Goal: Task Accomplishment & Management: Manage account settings

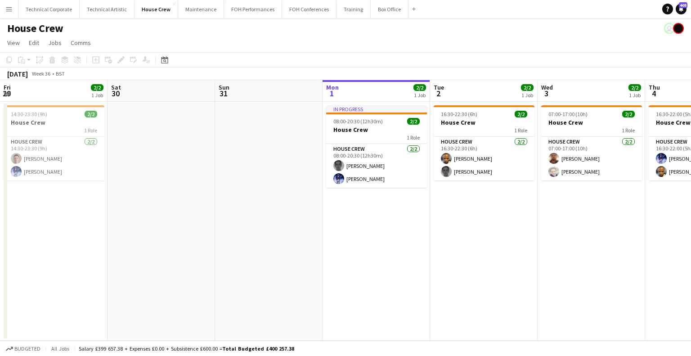
scroll to position [0, 417]
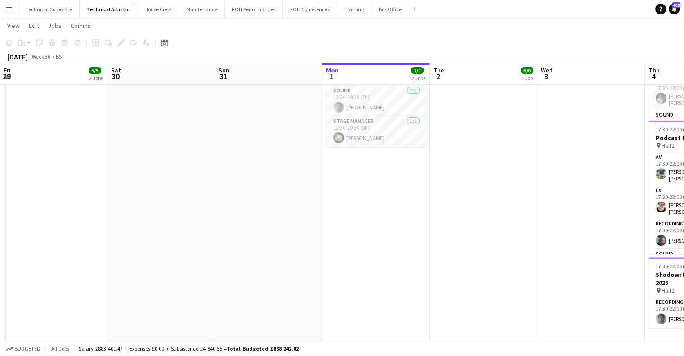
scroll to position [51, 0]
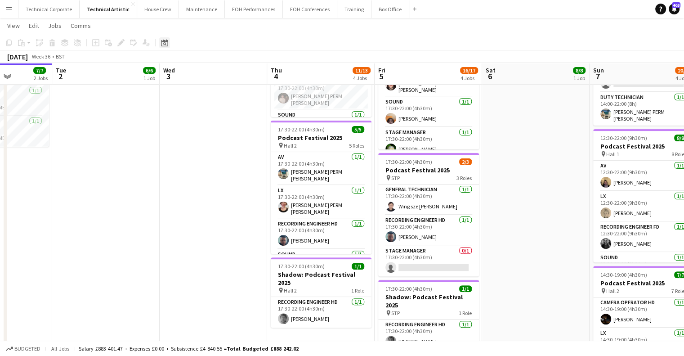
click at [162, 41] on icon at bounding box center [164, 42] width 7 height 7
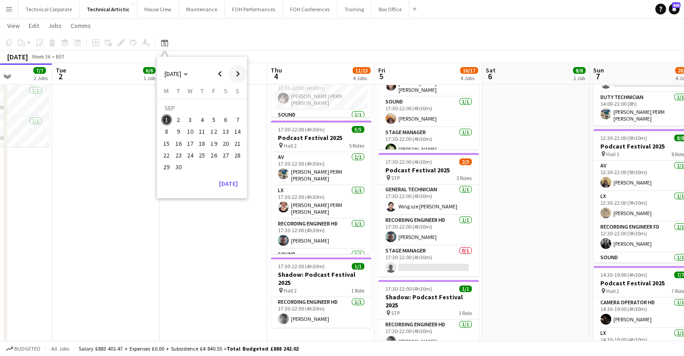
click at [239, 77] on span "Next month" at bounding box center [238, 74] width 18 height 18
click at [188, 142] on span "15" at bounding box center [190, 143] width 11 height 11
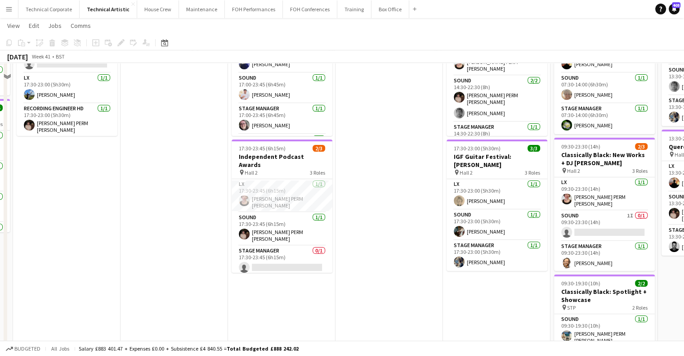
scroll to position [135, 0]
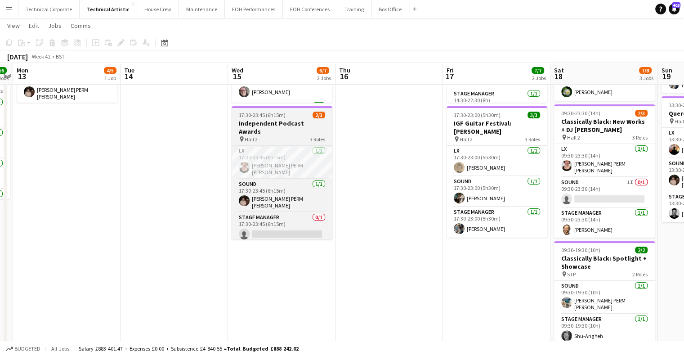
click at [249, 106] on div at bounding box center [282, 107] width 101 height 2
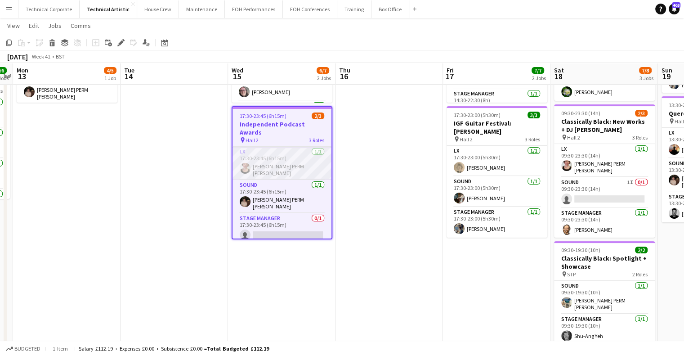
click at [262, 148] on app-card-role "LX [DATE] 17:30-23:45 (6h15m) [PERSON_NAME] PERM [PERSON_NAME]" at bounding box center [282, 163] width 99 height 33
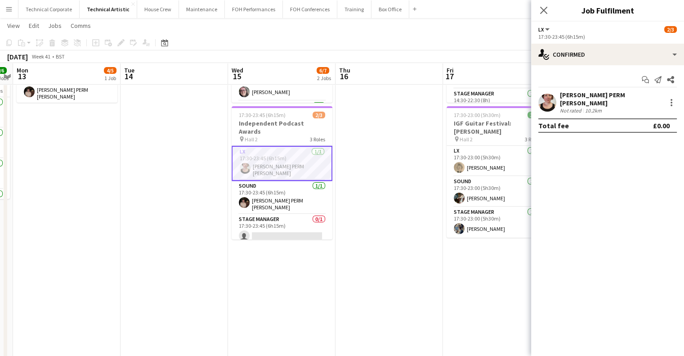
click at [371, 189] on app-date-cell at bounding box center [390, 238] width 108 height 545
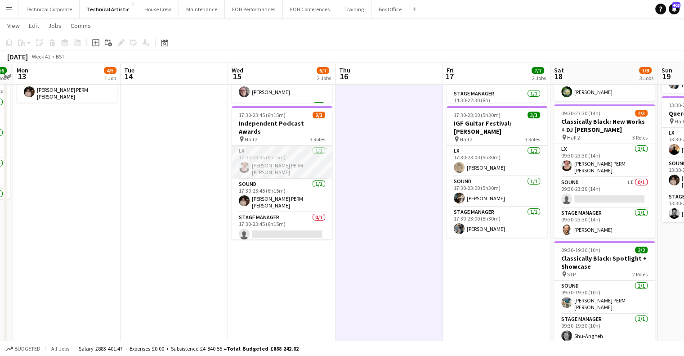
click at [310, 162] on app-card-role "LX [DATE] 17:30-23:45 (6h15m) [PERSON_NAME] PERM [PERSON_NAME]" at bounding box center [282, 162] width 101 height 33
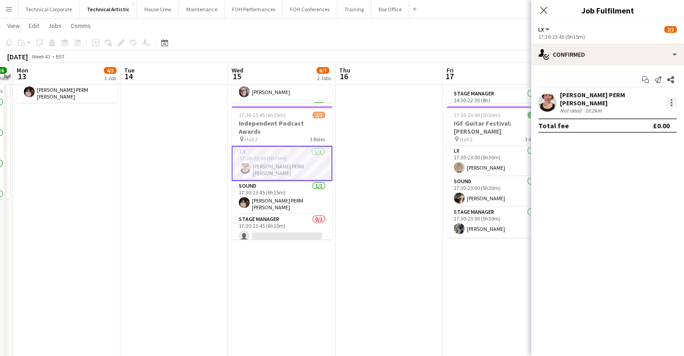
click at [677, 98] on div at bounding box center [671, 102] width 11 height 11
click at [642, 144] on button "Switch crew" at bounding box center [642, 138] width 70 height 22
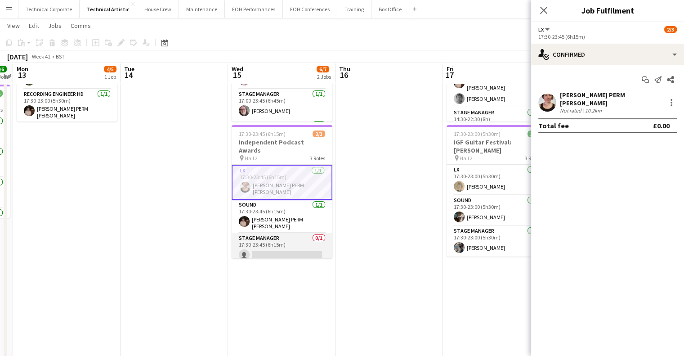
click at [264, 243] on app-card-role "Stage Manager 0/1 17:30-23:45 (6h15m) single-neutral-actions" at bounding box center [282, 248] width 101 height 31
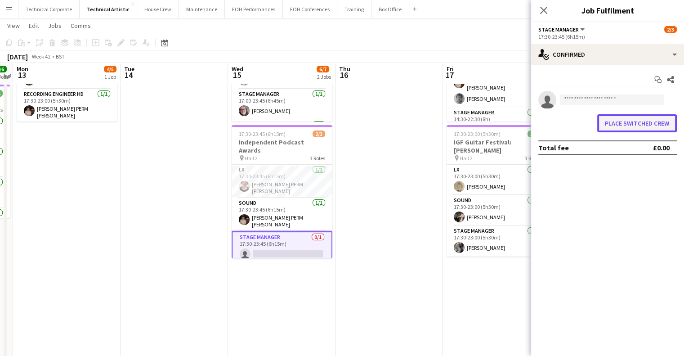
click at [657, 117] on button "Place switched crew" at bounding box center [637, 123] width 80 height 18
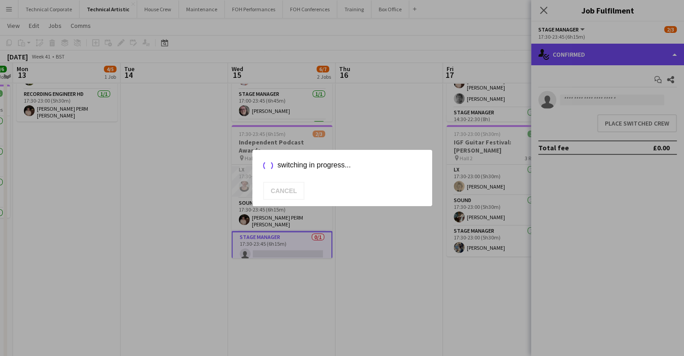
click at [620, 63] on div "single-neutral-actions-check-2 Confirmed" at bounding box center [607, 55] width 153 height 22
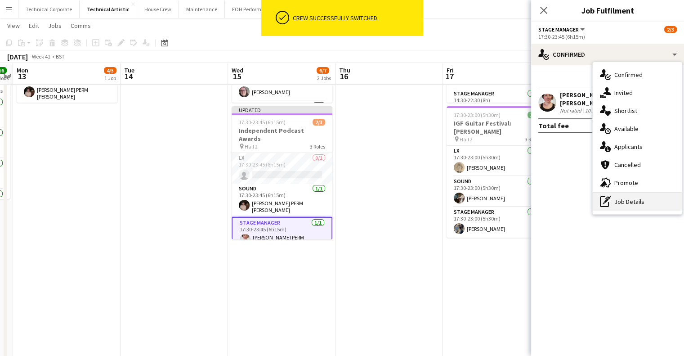
click at [635, 202] on div "pen-write Job Details" at bounding box center [637, 202] width 89 height 18
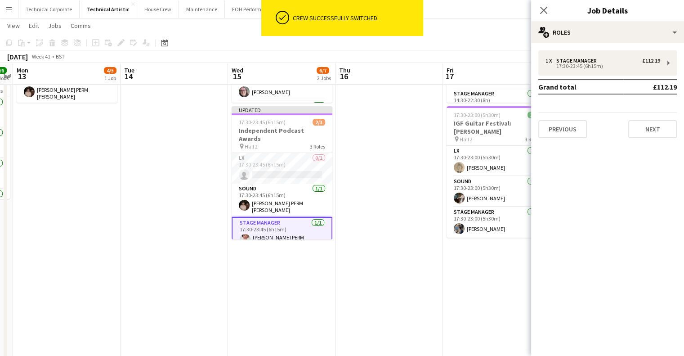
click at [606, 84] on td "Grand total" at bounding box center [581, 87] width 85 height 14
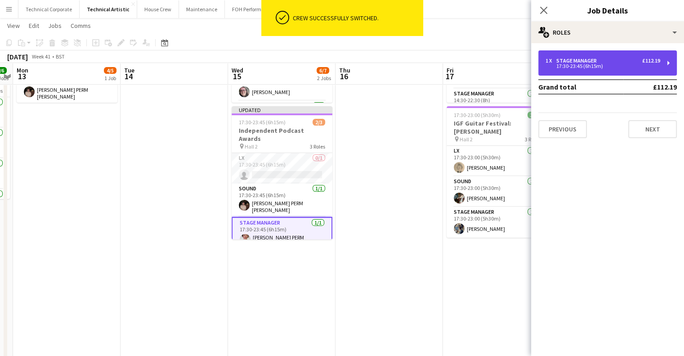
click at [603, 73] on div "1 x Stage Manager £112.19 17:30-23:45 (6h15m)" at bounding box center [608, 62] width 139 height 25
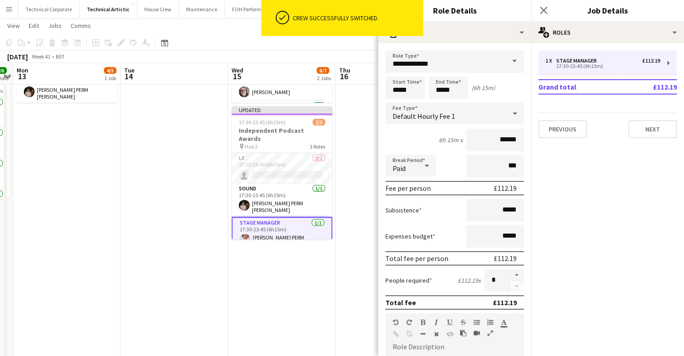
click at [450, 120] on span "Default Hourly Fee 1" at bounding box center [424, 116] width 63 height 9
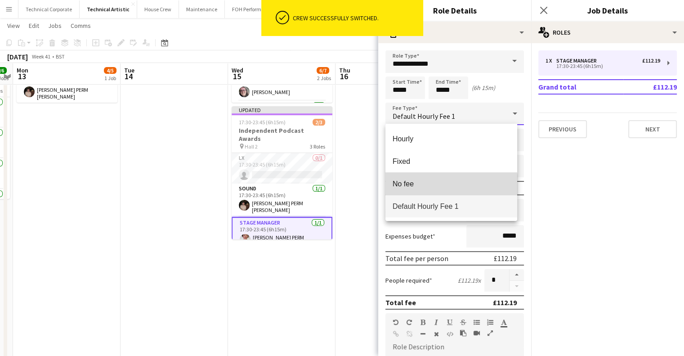
click at [429, 191] on mat-option "No fee" at bounding box center [452, 183] width 132 height 22
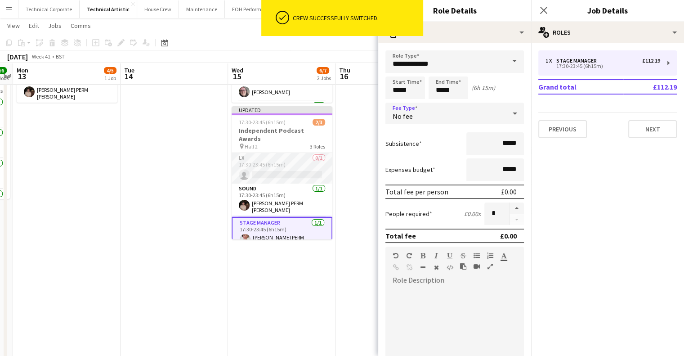
click at [305, 166] on app-card-role "LX 0/1 17:30-23:45 (6h15m) single-neutral-actions" at bounding box center [282, 168] width 101 height 31
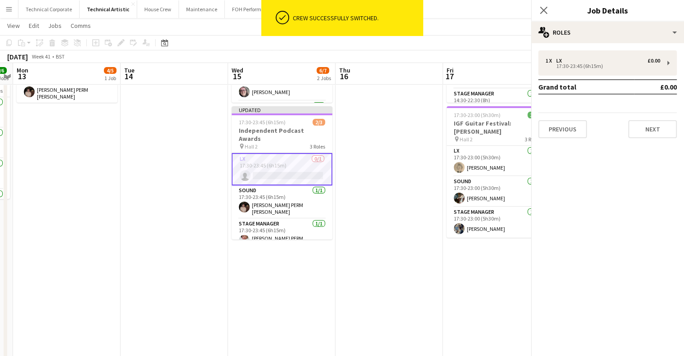
scroll to position [0, 0]
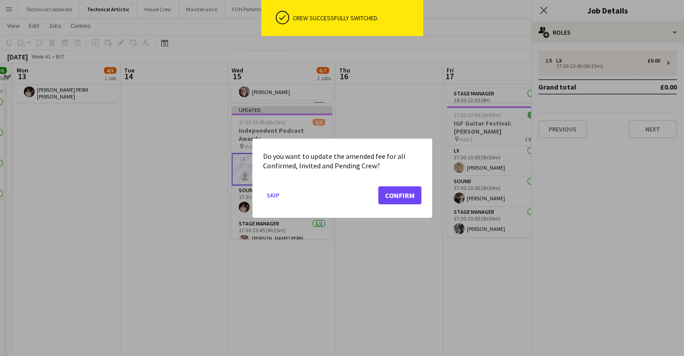
click at [594, 56] on div at bounding box center [342, 178] width 684 height 356
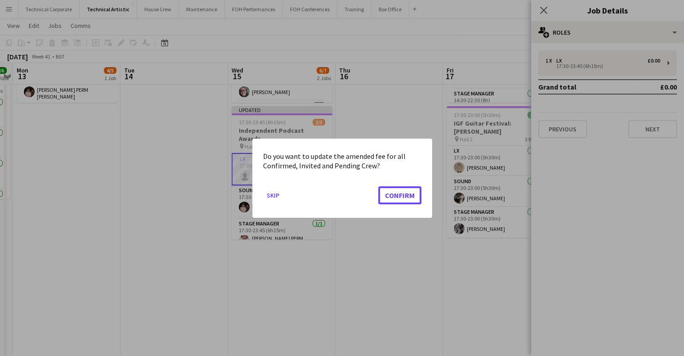
drag, startPoint x: 401, startPoint y: 196, endPoint x: 426, endPoint y: 184, distance: 27.6
click at [402, 195] on button "Confirm" at bounding box center [399, 195] width 43 height 18
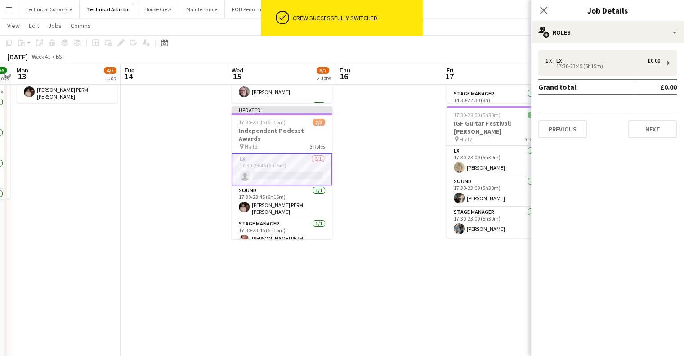
scroll to position [135, 0]
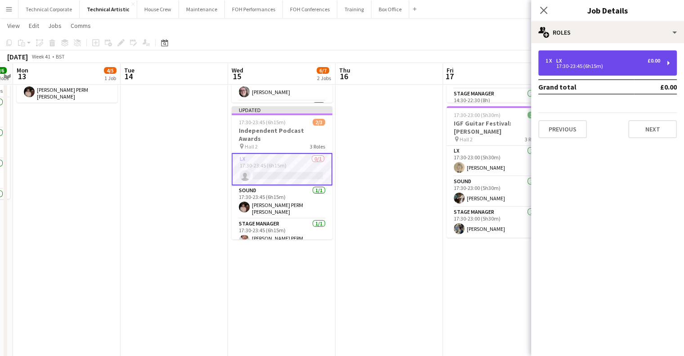
click at [554, 72] on div "1 x LX £0.00 17:30-23:45 (6h15m)" at bounding box center [608, 62] width 139 height 25
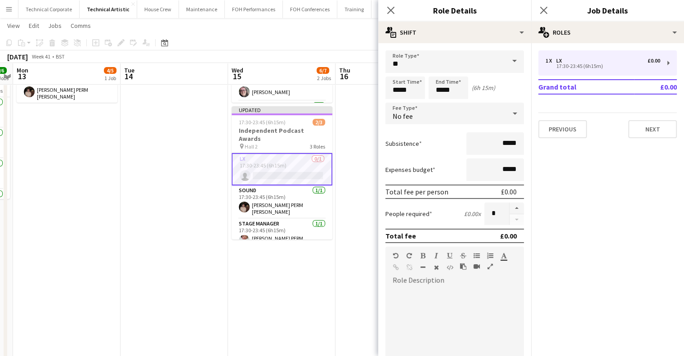
click at [435, 112] on div "No fee" at bounding box center [446, 114] width 121 height 22
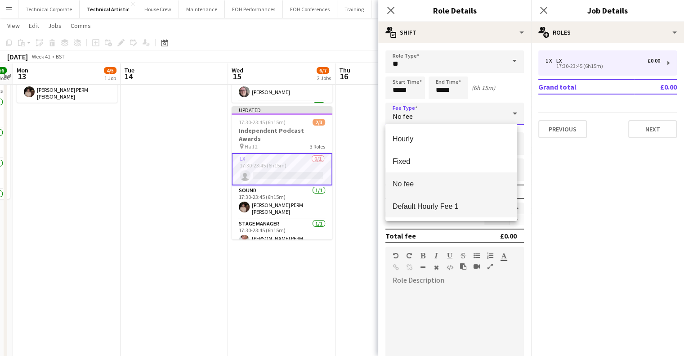
click at [435, 211] on mat-option "Default Hourly Fee 1" at bounding box center [452, 206] width 132 height 22
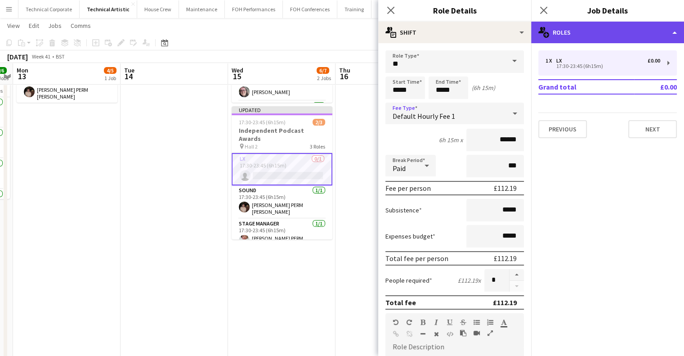
click at [611, 34] on div "multiple-users-add Roles" at bounding box center [607, 33] width 153 height 22
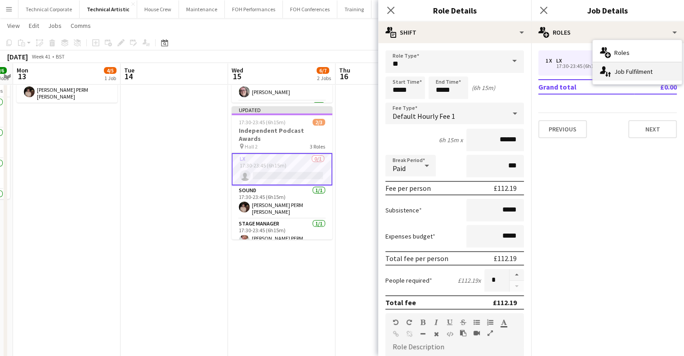
click at [631, 72] on div "single-neutral-actions-up-down Job Fulfilment" at bounding box center [637, 72] width 89 height 18
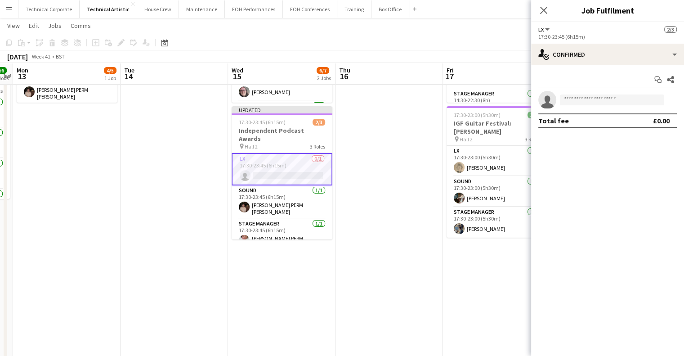
click at [607, 40] on div "17:30-23:45 (6h15m)" at bounding box center [608, 36] width 139 height 7
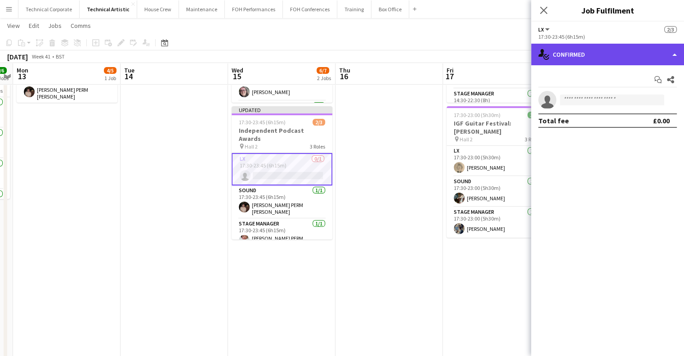
click at [606, 50] on div "single-neutral-actions-check-2 Confirmed" at bounding box center [607, 55] width 153 height 22
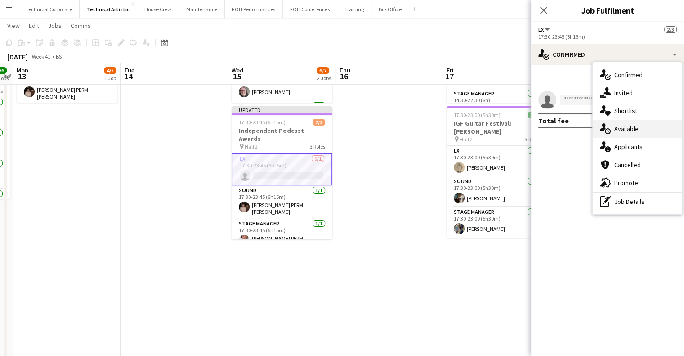
click at [625, 129] on div "single-neutral-actions-upload Available" at bounding box center [637, 129] width 89 height 18
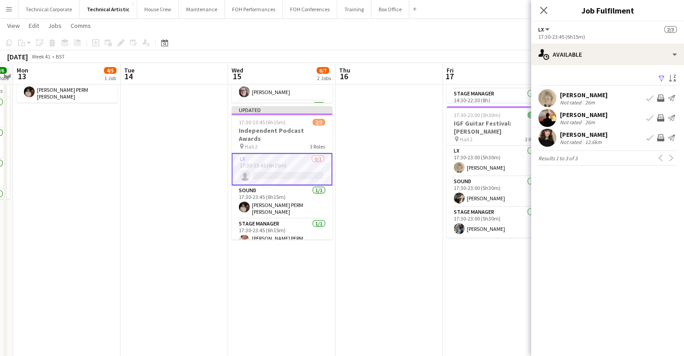
click at [659, 119] on app-icon "Invite crew" at bounding box center [660, 117] width 7 height 7
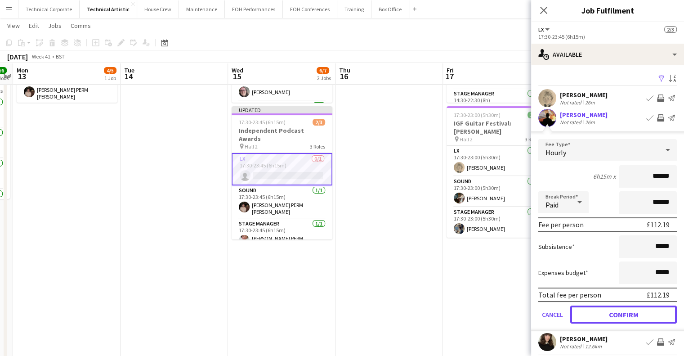
click at [622, 316] on button "Confirm" at bounding box center [623, 314] width 107 height 18
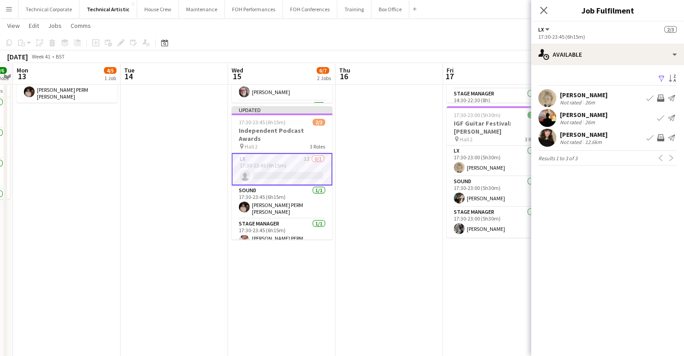
click at [648, 66] on div "Filter Sort asc [PERSON_NAME] Not rated 26m Book crew Invite crew Send notifica…" at bounding box center [607, 120] width 153 height 111
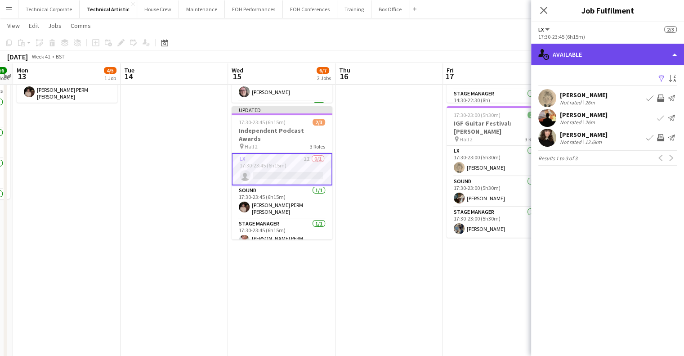
click at [646, 59] on div "single-neutral-actions-upload Available" at bounding box center [607, 55] width 153 height 22
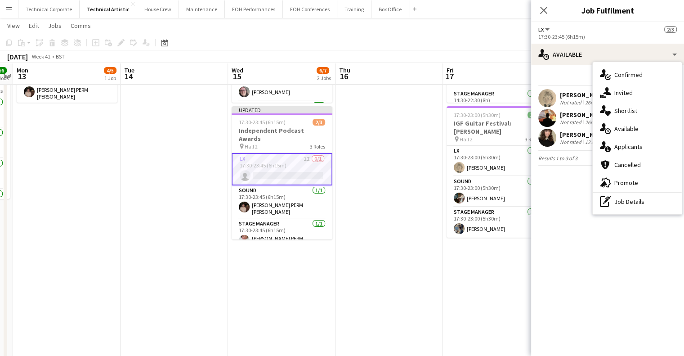
click at [646, 90] on div "single-neutral-actions-share-1 Invited" at bounding box center [637, 93] width 89 height 18
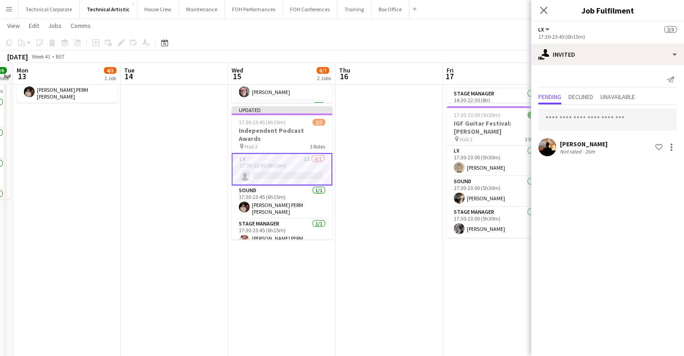
click at [680, 143] on div "[PERSON_NAME] Not rated 26m Shortlist crew" at bounding box center [607, 147] width 153 height 18
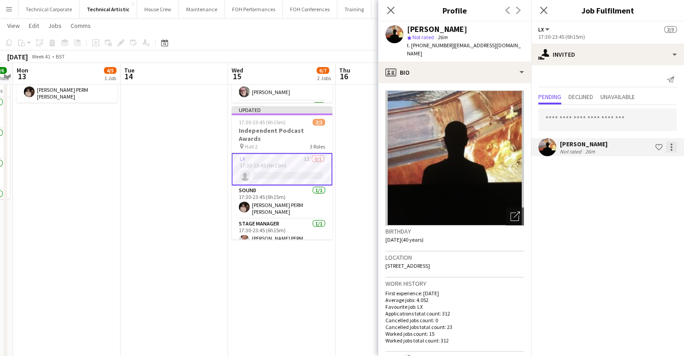
click at [675, 147] on div at bounding box center [671, 147] width 11 height 11
click at [656, 225] on span "Cancel invitation" at bounding box center [643, 228] width 53 height 8
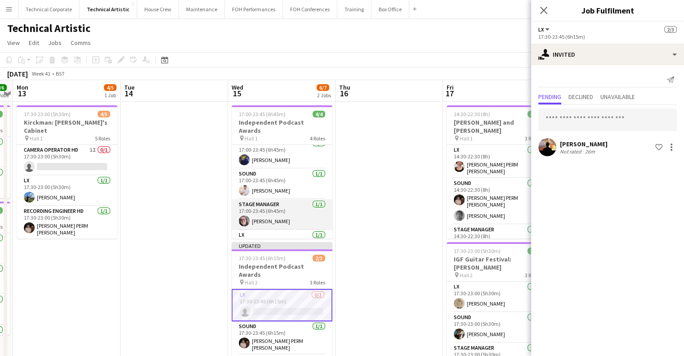
scroll to position [0, 0]
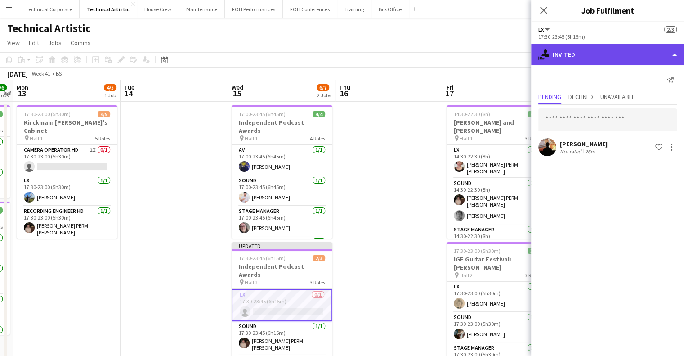
click at [588, 46] on div "single-neutral-actions-share-1 Invited" at bounding box center [607, 55] width 153 height 22
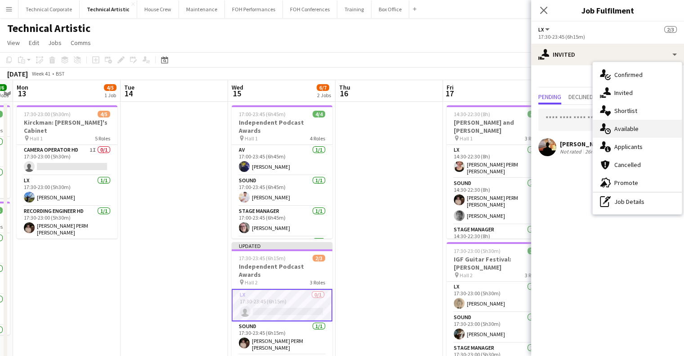
click at [635, 130] on div "single-neutral-actions-upload Available" at bounding box center [637, 129] width 89 height 18
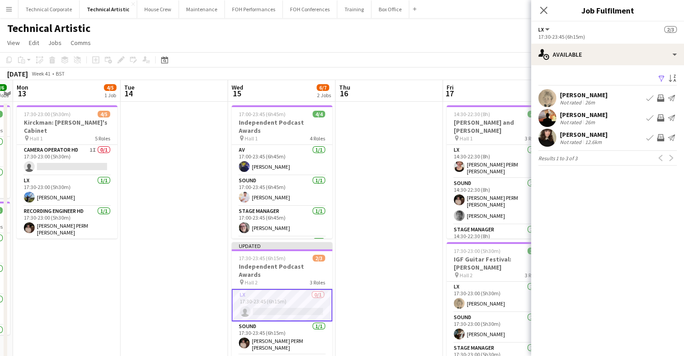
click at [600, 218] on mat-expansion-panel "users Available Filter Sort asc [PERSON_NAME] Not rated 26m Book crew Invite cr…" at bounding box center [607, 210] width 153 height 291
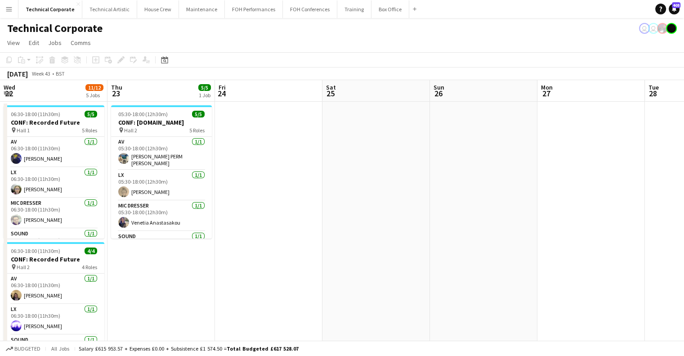
scroll to position [0, 360]
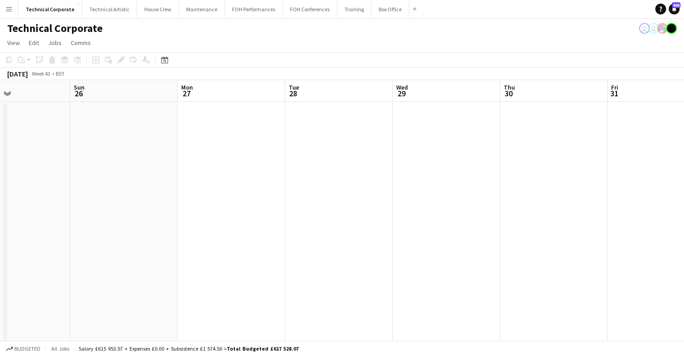
click at [174, 54] on app-toolbar "Copy Paste Paste Ctrl+V Paste with crew Ctrl+Shift+V Paste linked Job Delete Gr…" at bounding box center [342, 59] width 684 height 15
click at [163, 61] on icon "Date picker" at bounding box center [164, 59] width 7 height 7
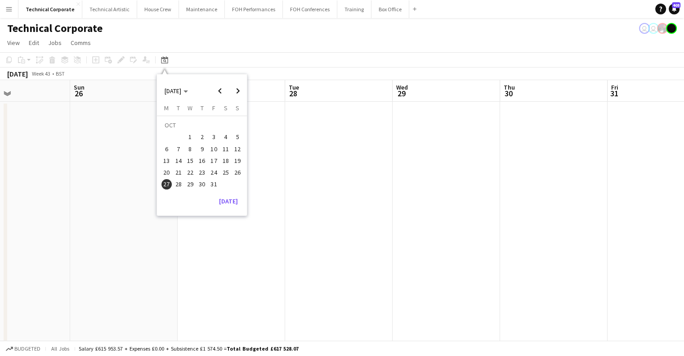
click at [192, 158] on span "15" at bounding box center [190, 160] width 11 height 11
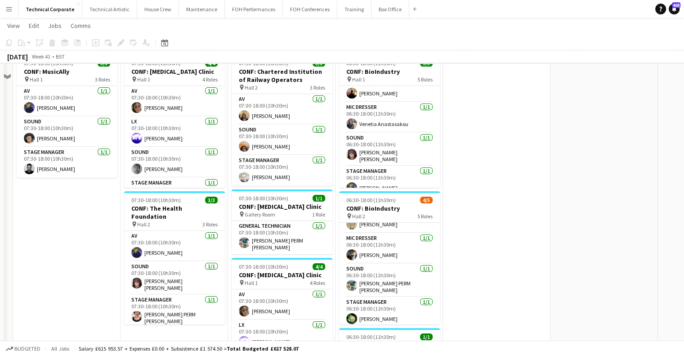
scroll to position [0, 0]
